Goal: Information Seeking & Learning: Learn about a topic

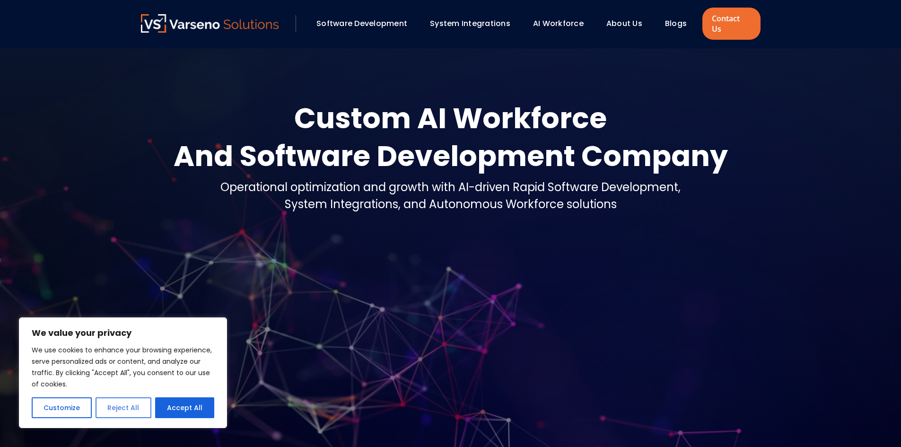
click at [138, 412] on button "Reject All" at bounding box center [123, 407] width 55 height 21
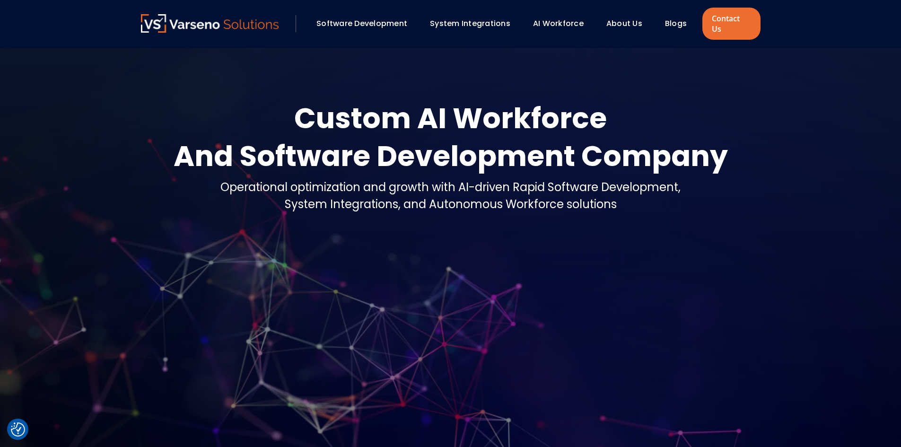
click at [629, 18] on link "About Us" at bounding box center [624, 23] width 36 height 11
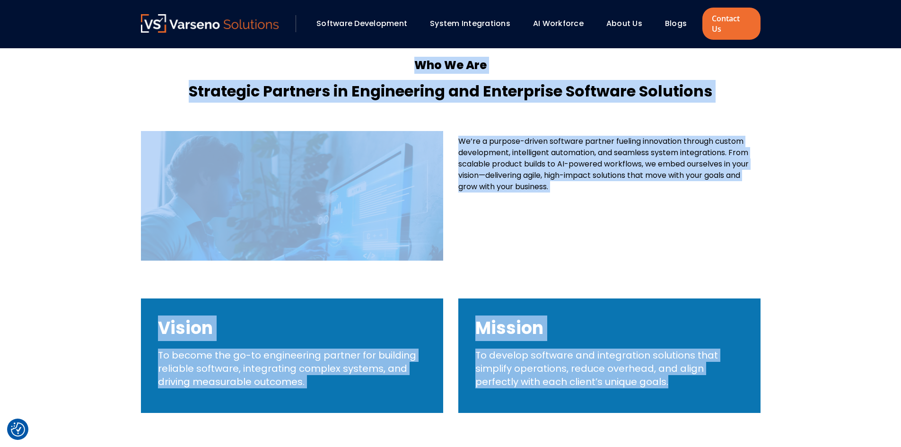
scroll to position [244, 0]
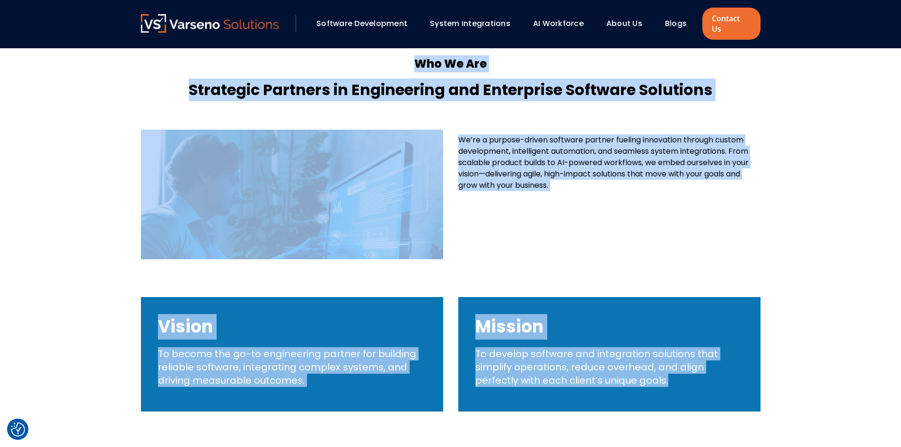
drag, startPoint x: 339, startPoint y: 54, endPoint x: 903, endPoint y: 389, distance: 656.0
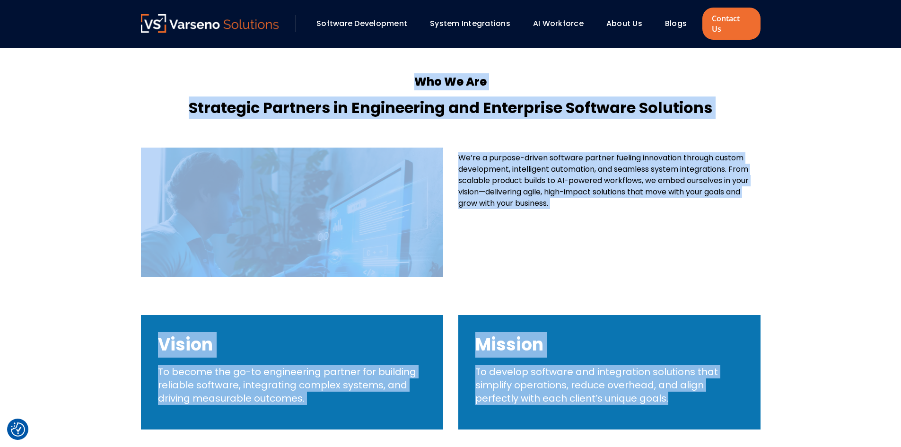
scroll to position [149, 0]
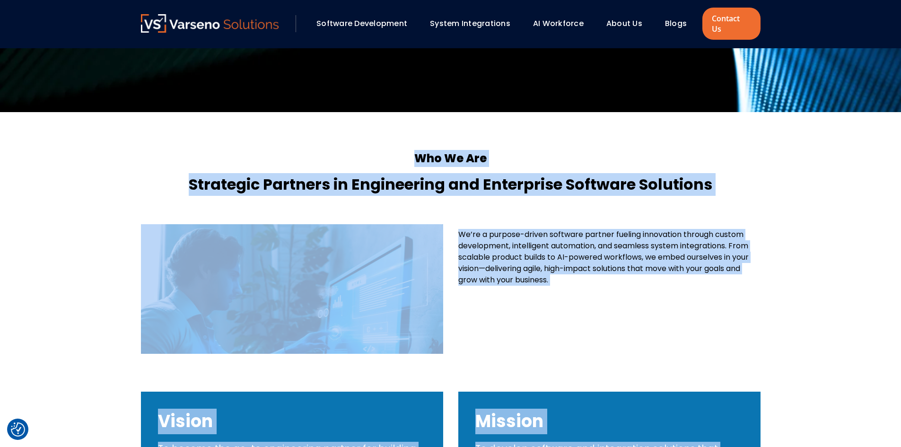
click at [805, 300] on section "Who We Are Strategic Partners in Engineering and Enterprise Software Solutions …" at bounding box center [450, 328] width 901 height 432
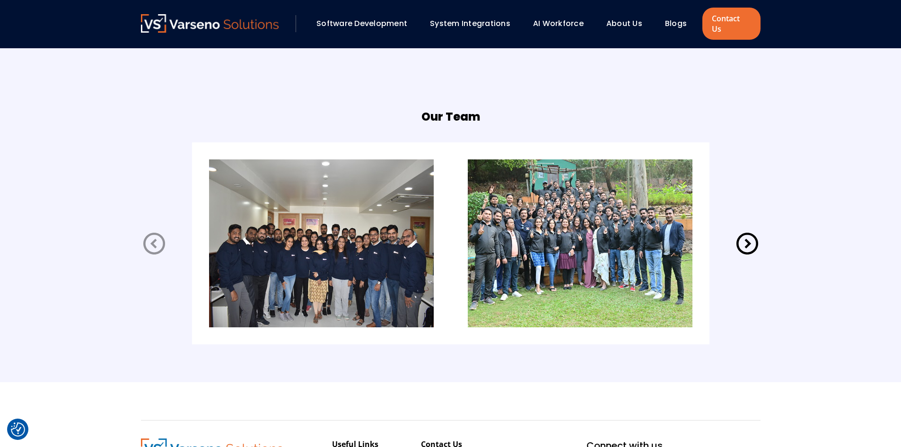
scroll to position [1899, 0]
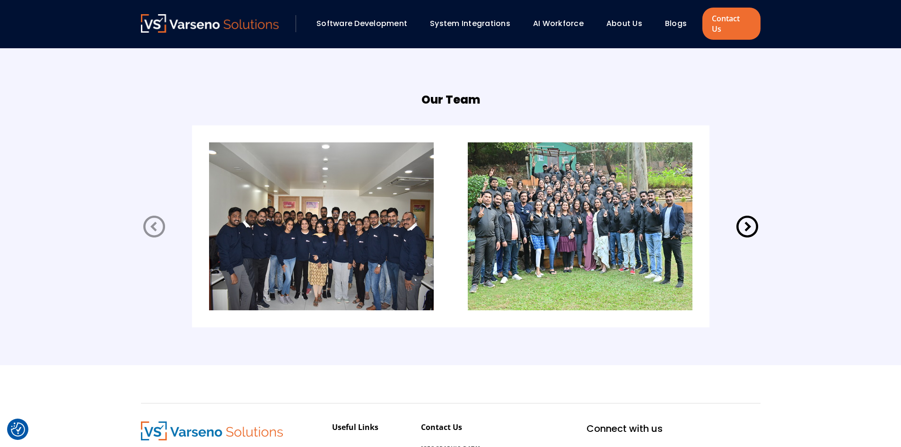
click at [748, 218] on icon at bounding box center [748, 227] width 22 height 22
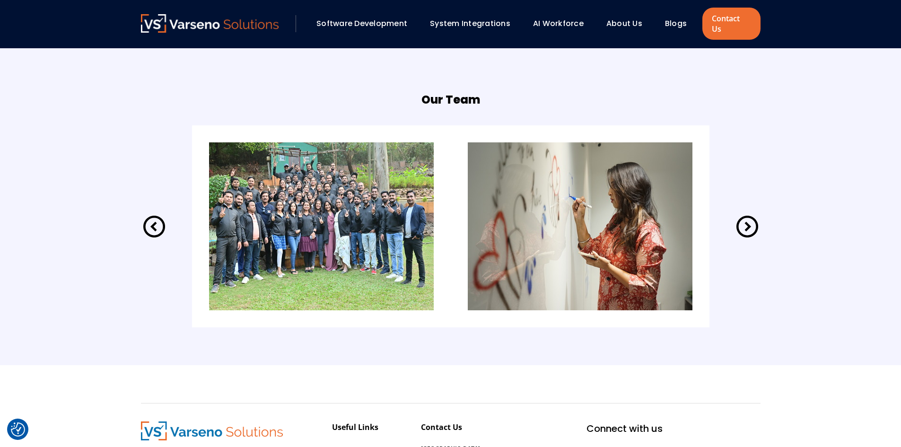
click at [751, 222] on icon at bounding box center [747, 226] width 26 height 26
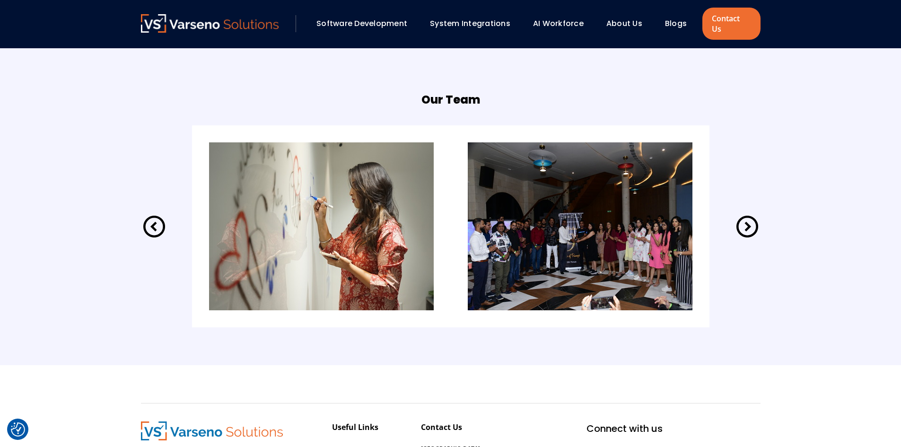
click at [745, 213] on icon at bounding box center [747, 226] width 26 height 26
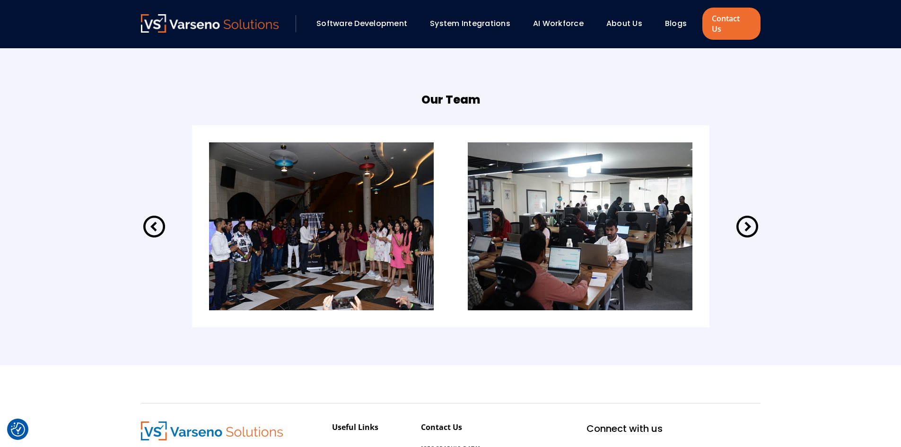
click at [756, 228] on icon at bounding box center [747, 226] width 26 height 26
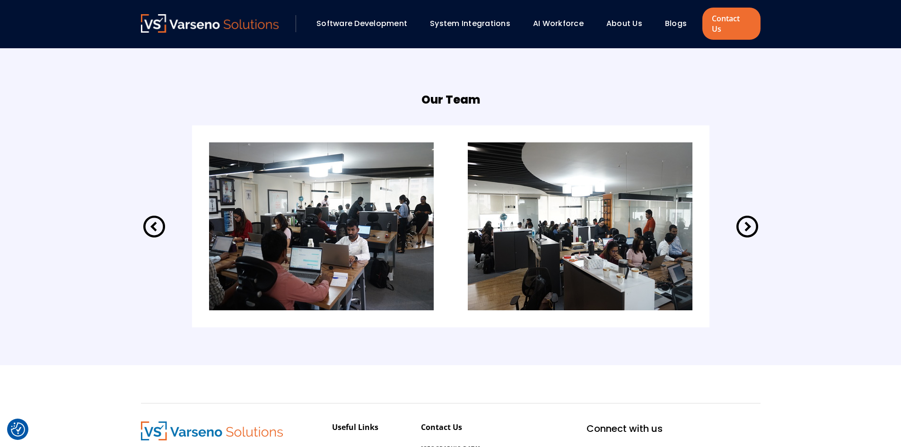
click at [749, 216] on icon at bounding box center [748, 227] width 22 height 22
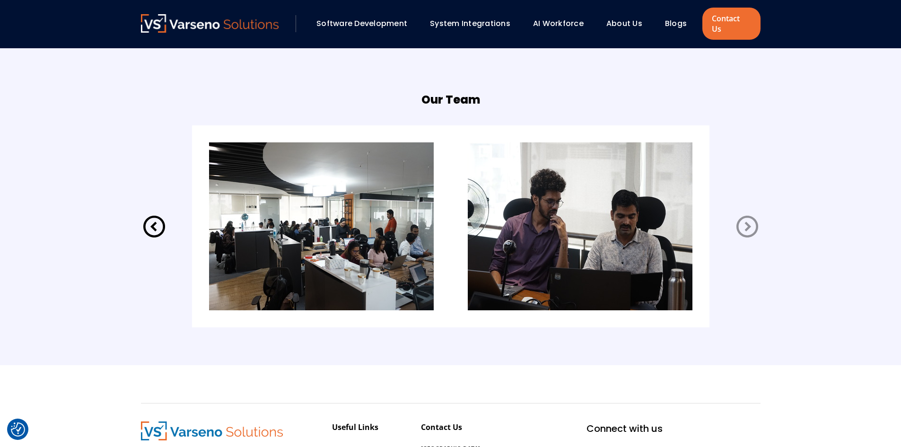
click at [749, 216] on icon at bounding box center [748, 227] width 22 height 22
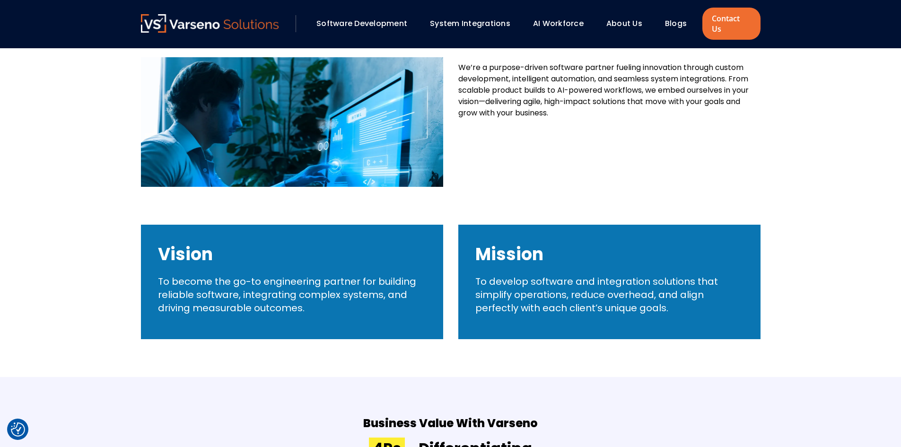
scroll to position [363, 0]
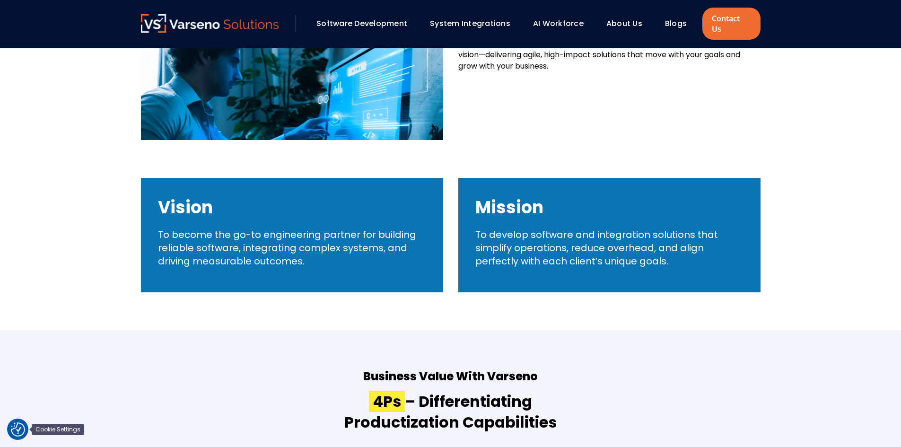
click at [24, 431] on img "Cookie Settings" at bounding box center [18, 429] width 14 height 14
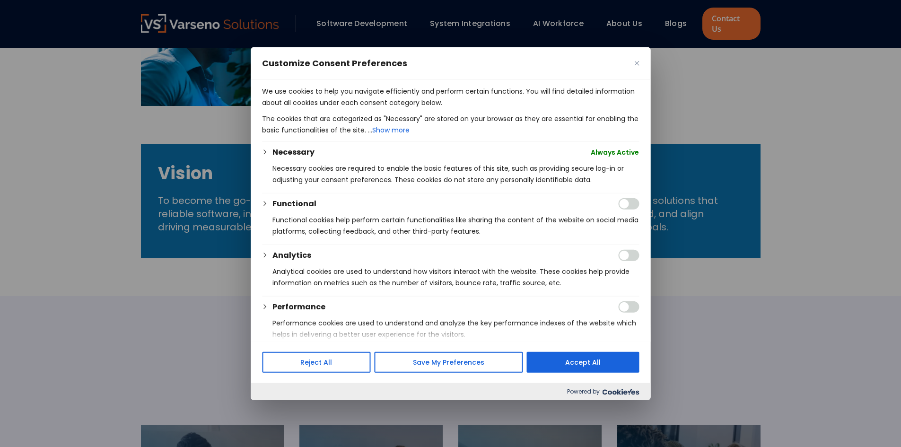
scroll to position [410, 0]
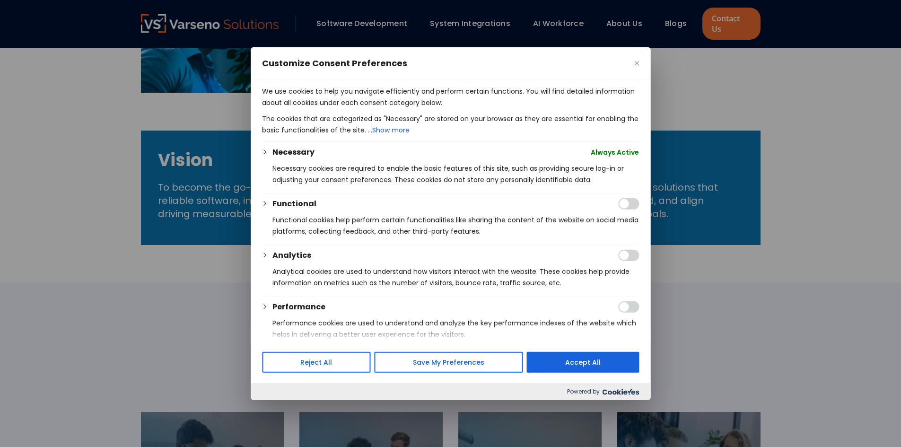
click at [739, 326] on div at bounding box center [450, 223] width 901 height 447
click at [340, 355] on button "Reject All" at bounding box center [316, 362] width 109 height 21
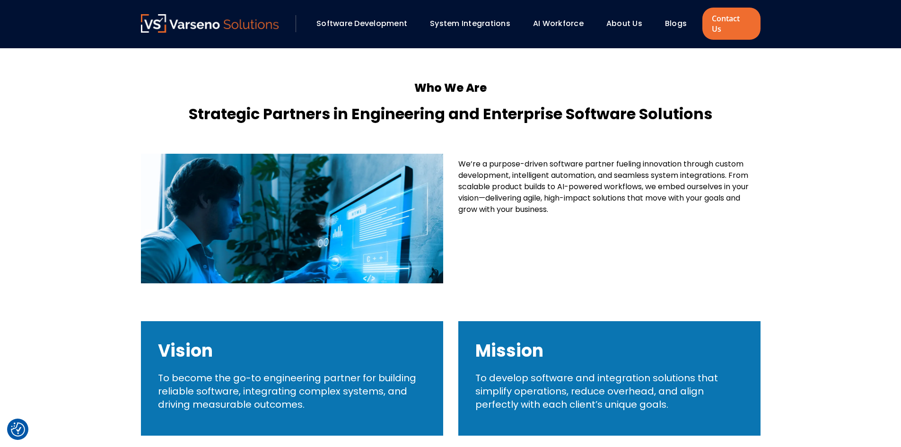
scroll to position [316, 0]
